Goal: Information Seeking & Learning: Learn about a topic

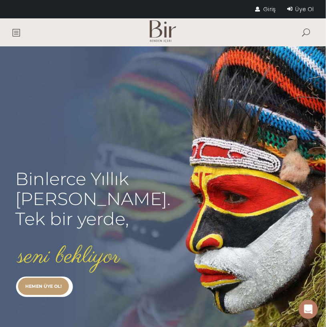
type input "[EMAIL_ADDRESS][DOMAIN_NAME]"
click at [273, 10] on link "Giriş" at bounding box center [265, 9] width 20 height 8
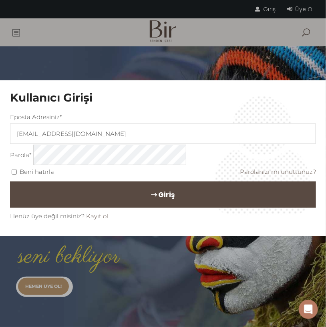
click at [123, 197] on button "Giriş" at bounding box center [163, 195] width 306 height 26
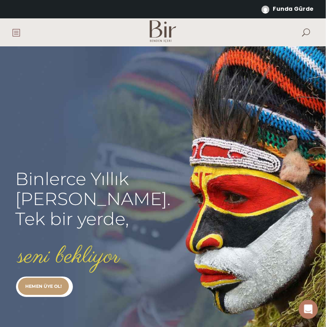
click at [12, 32] on span at bounding box center [16, 32] width 8 height 8
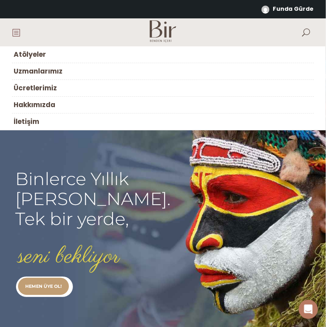
click at [27, 52] on span "Atölyeler" at bounding box center [30, 55] width 32 height 10
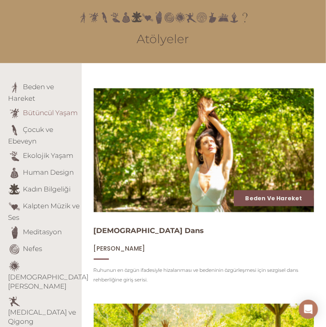
scroll to position [150, 0]
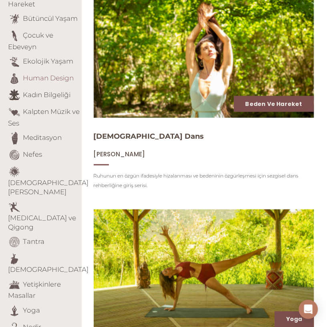
click at [44, 82] on link "Human Design" at bounding box center [48, 78] width 51 height 8
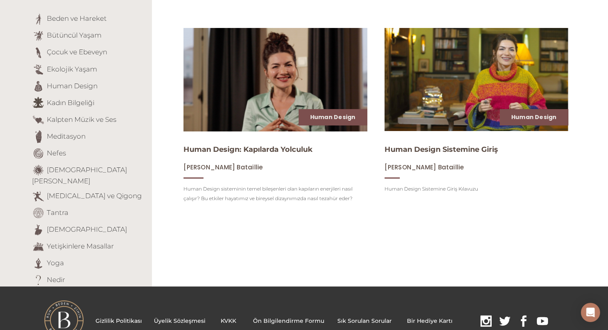
scroll to position [123, 0]
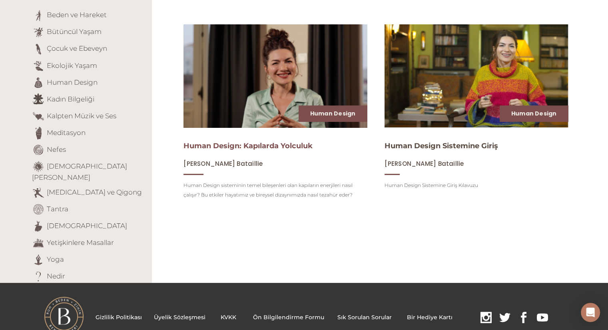
click at [254, 144] on link "Human Design: Kapılarda Yolculuk" at bounding box center [248, 146] width 129 height 9
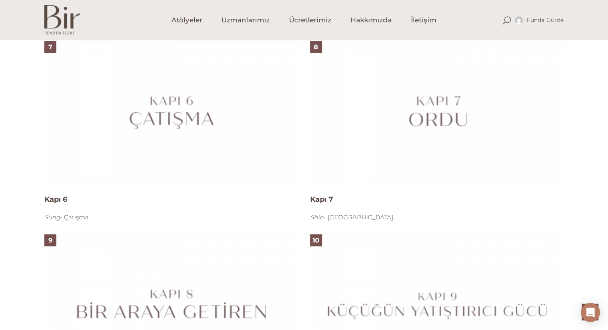
scroll to position [1121, 0]
click at [196, 124] on img at bounding box center [171, 112] width 254 height 143
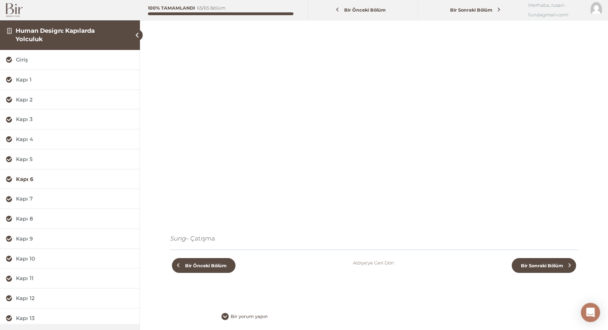
scroll to position [78, 0]
click at [541, 263] on span "Bir Sonraki Bölüm" at bounding box center [542, 266] width 52 height 6
